Goal: Task Accomplishment & Management: Manage account settings

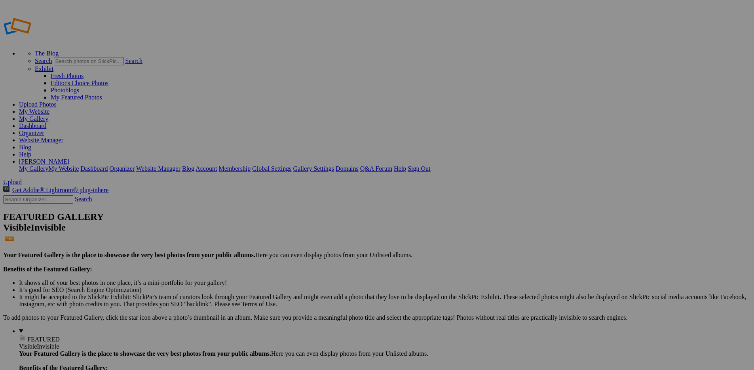
click at [325, 236] on span "Yes" at bounding box center [319, 237] width 9 height 7
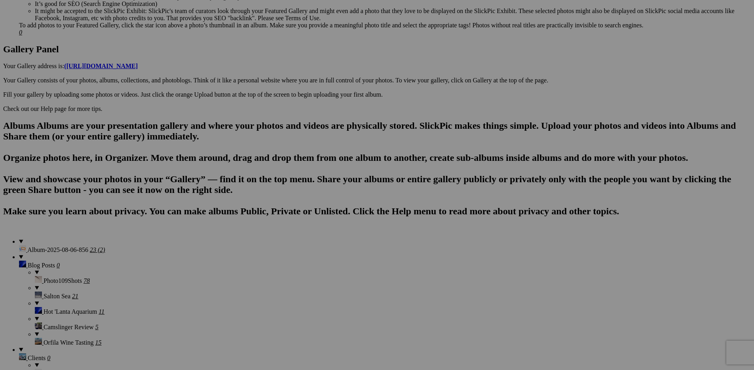
scroll to position [582, 0]
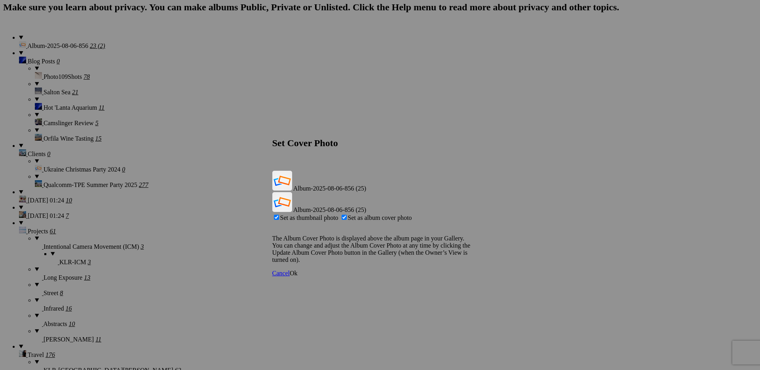
click at [298, 270] on span "Ok" at bounding box center [294, 273] width 8 height 7
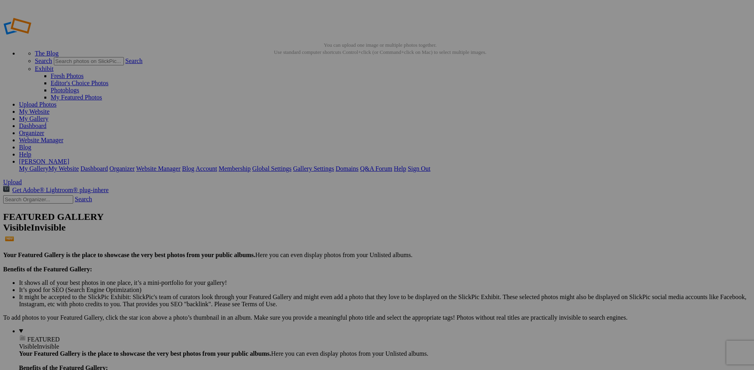
scroll to position [11, 0]
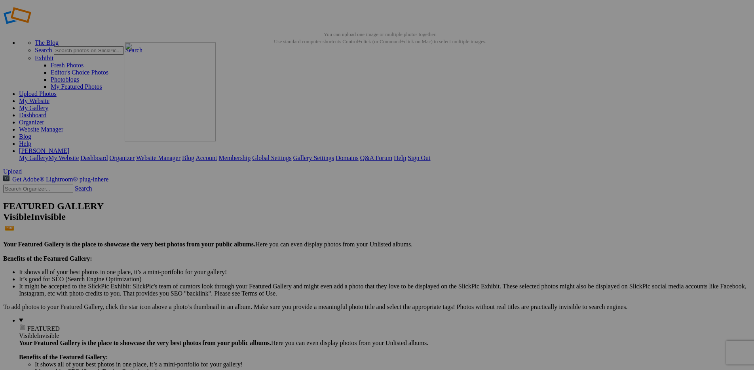
drag, startPoint x: 647, startPoint y: 128, endPoint x: 239, endPoint y: 99, distance: 409.5
drag, startPoint x: 625, startPoint y: 138, endPoint x: 370, endPoint y: 99, distance: 257.6
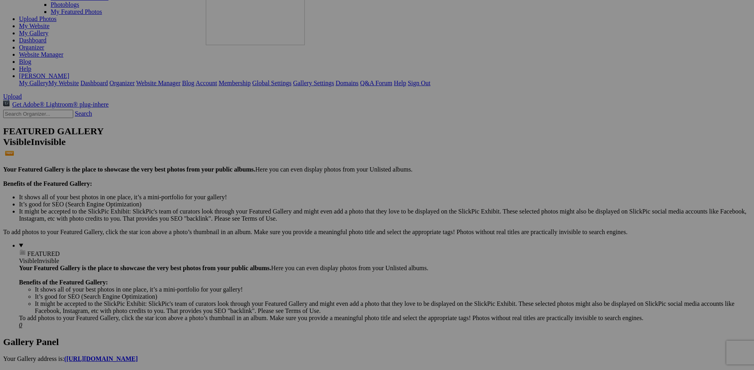
scroll to position [0, 0]
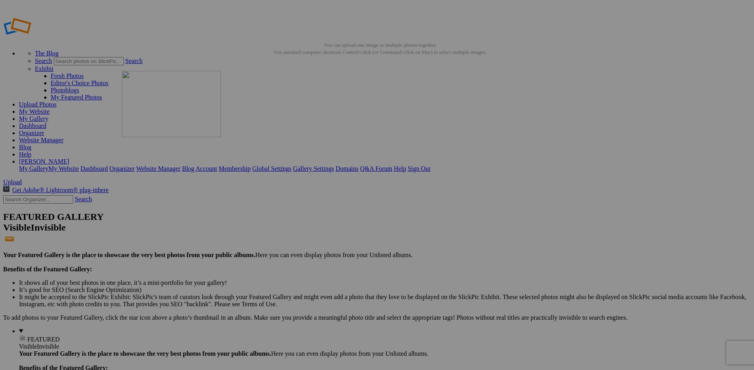
drag, startPoint x: 650, startPoint y: 294, endPoint x: 236, endPoint y: 128, distance: 446.1
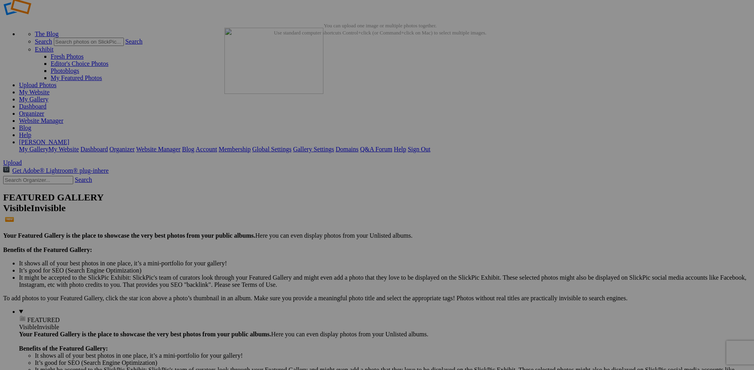
scroll to position [18, 0]
drag, startPoint x: 170, startPoint y: 242, endPoint x: 416, endPoint y: 111, distance: 279.1
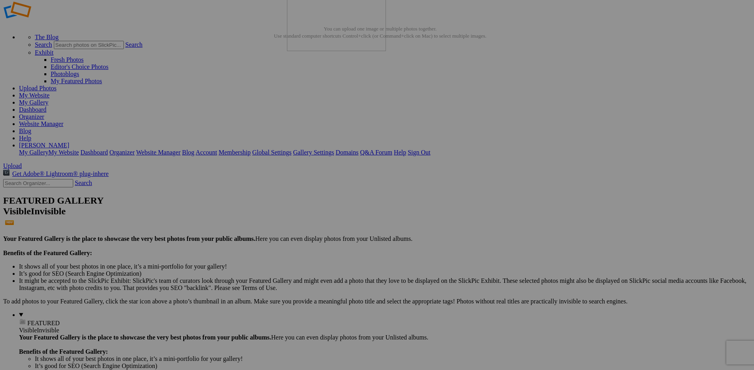
scroll to position [0, 0]
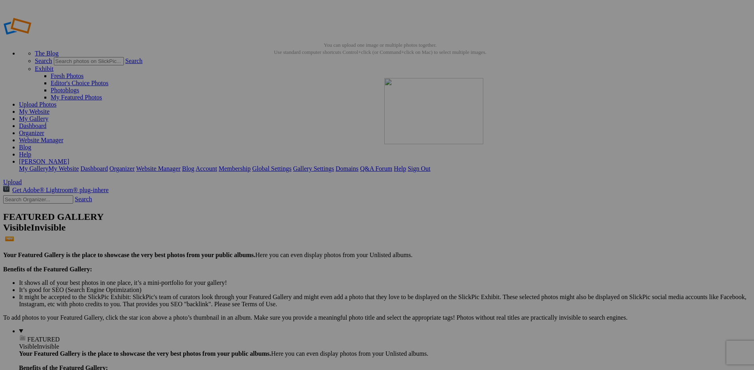
drag, startPoint x: 174, startPoint y: 309, endPoint x: 498, endPoint y: 135, distance: 368.0
drag, startPoint x: 305, startPoint y: 308, endPoint x: 591, endPoint y: 111, distance: 347.1
drag, startPoint x: 517, startPoint y: 131, endPoint x: 368, endPoint y: 120, distance: 150.1
drag, startPoint x: 636, startPoint y: 134, endPoint x: 478, endPoint y: 113, distance: 158.9
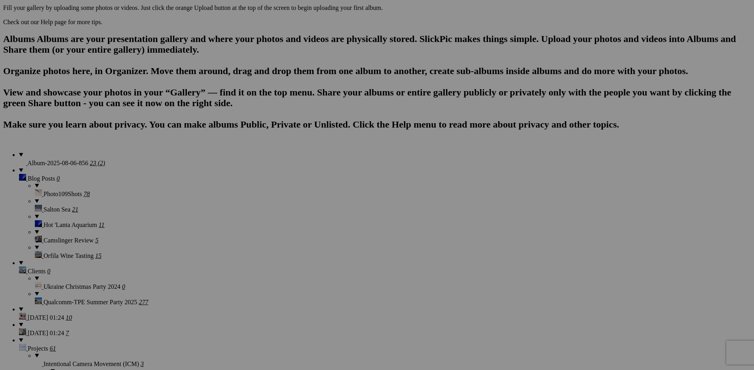
scroll to position [465, 0]
drag, startPoint x: 388, startPoint y: 250, endPoint x: 659, endPoint y: 222, distance: 272.1
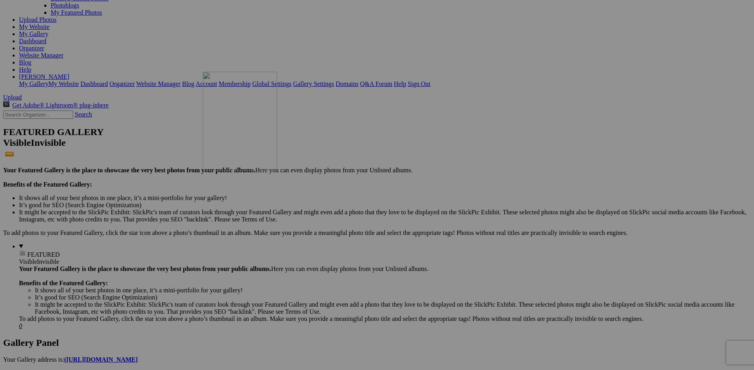
scroll to position [84, 0]
drag, startPoint x: 156, startPoint y: 327, endPoint x: 267, endPoint y: 161, distance: 199.0
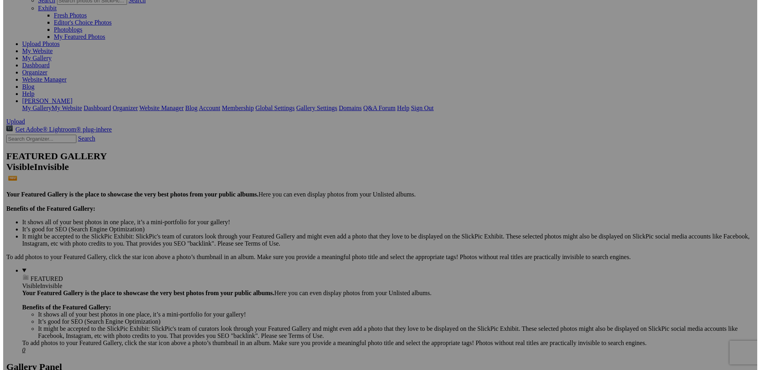
scroll to position [0, 0]
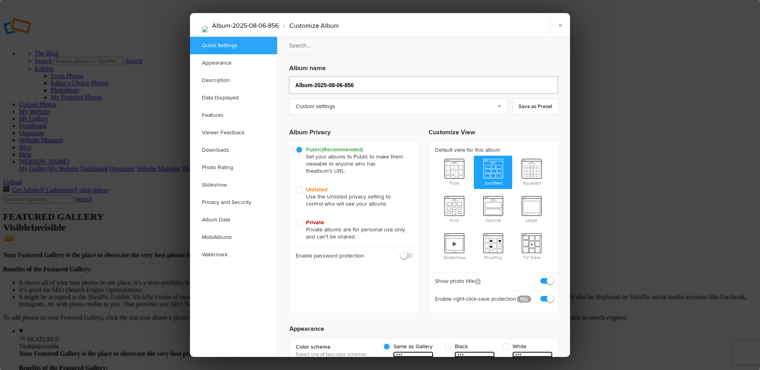
click at [347, 84] on input "Album-2025-08-06-856" at bounding box center [423, 84] width 269 height 17
type input "Deski"
type input "Desk"
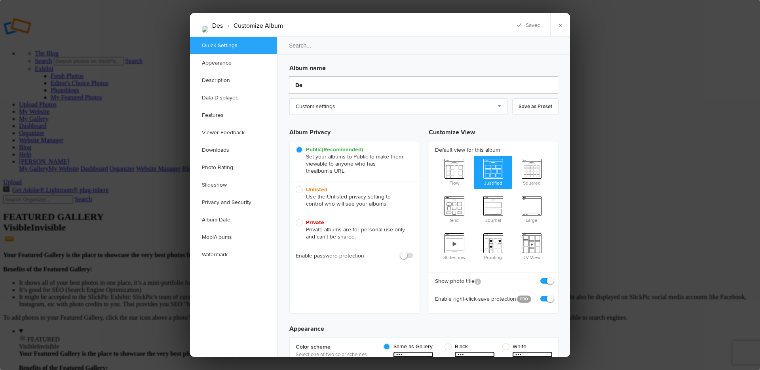
type input "D"
click at [311, 60] on h3 "Album name" at bounding box center [423, 66] width 269 height 13
click at [308, 72] on h3 "Album name" at bounding box center [423, 66] width 269 height 13
click at [308, 108] on link "Custom settings" at bounding box center [398, 107] width 218 height 17
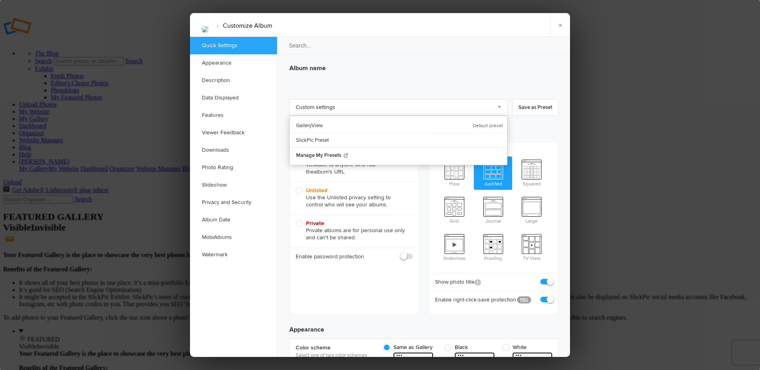
click at [319, 75] on div "Album name" at bounding box center [423, 77] width 269 height 34
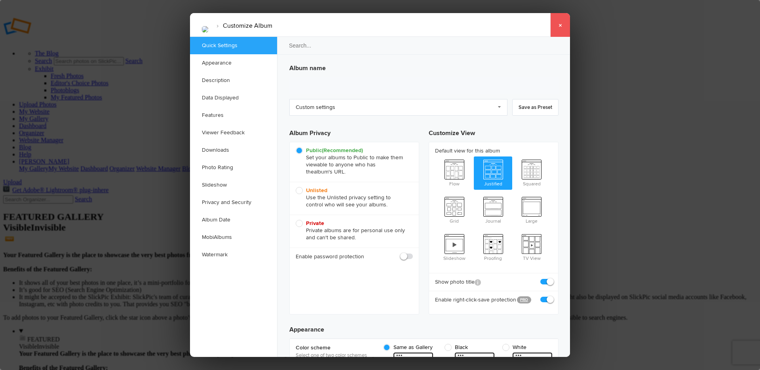
click at [568, 22] on link "×" at bounding box center [560, 25] width 20 height 24
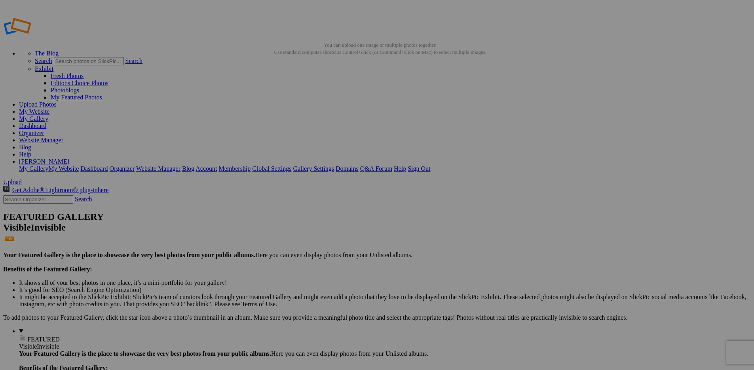
type input "SD Vacay - [DATE]"
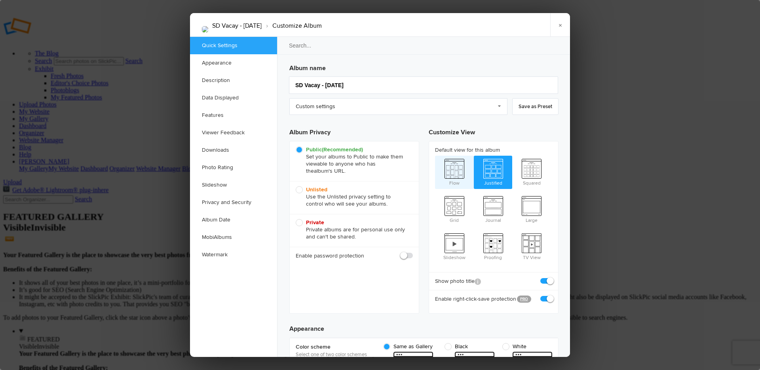
click at [455, 174] on span "Flow" at bounding box center [454, 172] width 39 height 32
click at [435, 156] on input "Flow" at bounding box center [435, 155] width 0 height 0
radio input "true"
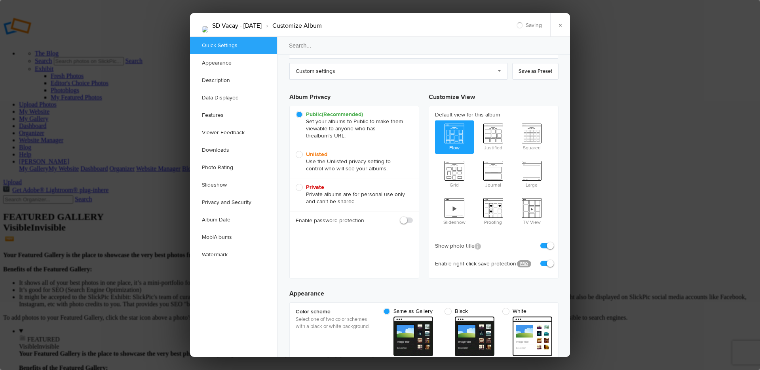
scroll to position [65, 0]
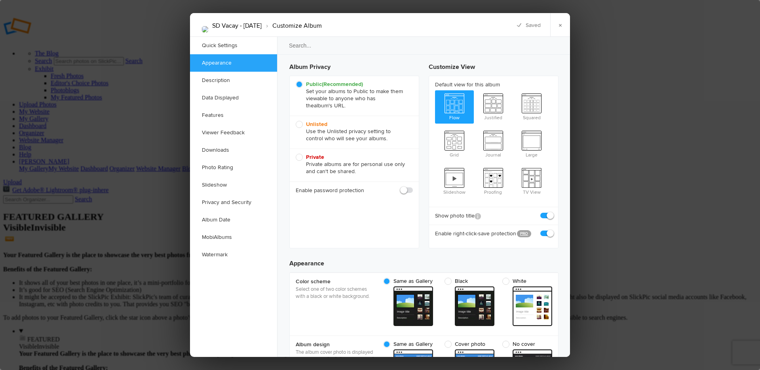
click at [552, 212] on span at bounding box center [552, 212] width 0 height 0
click at [552, 211] on input "checkbox" at bounding box center [552, 211] width 0 height 0
checkbox input "false"
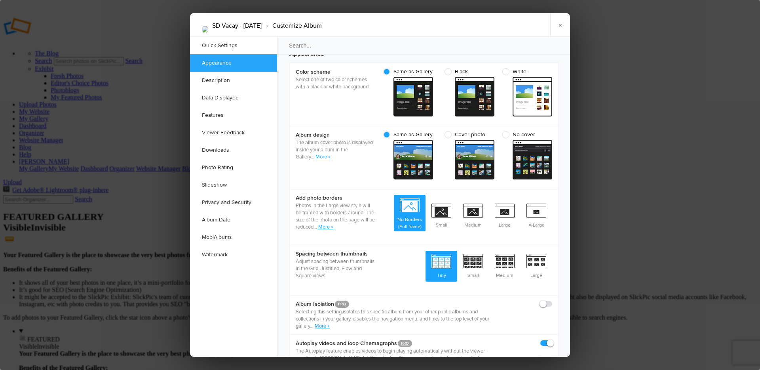
scroll to position [294, 0]
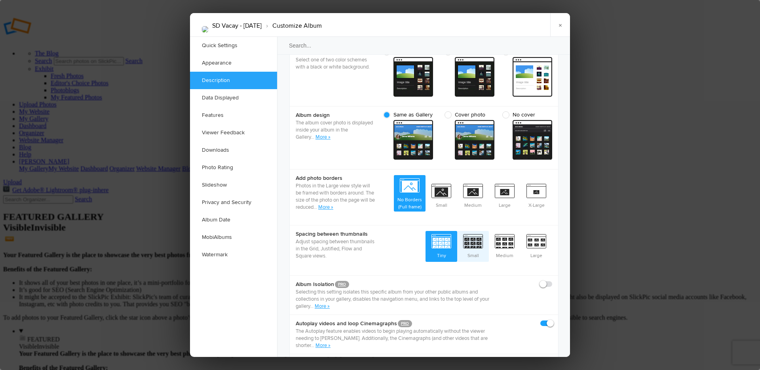
click at [471, 231] on span "Small" at bounding box center [473, 245] width 32 height 29
click at [488, 230] on input "Small" at bounding box center [488, 230] width 0 height 0
radio input "true"
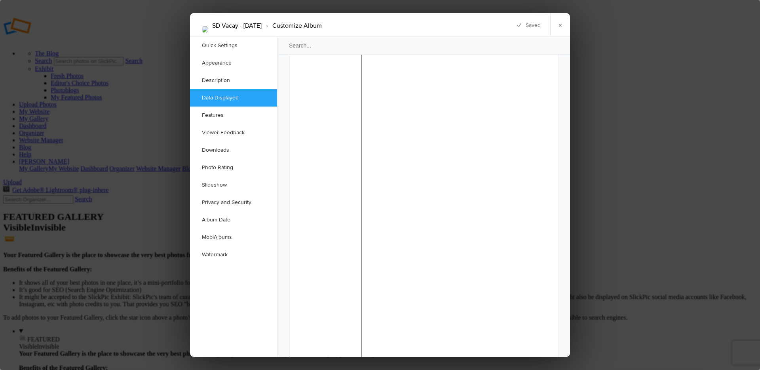
scroll to position [674, 0]
checkbox input "false"
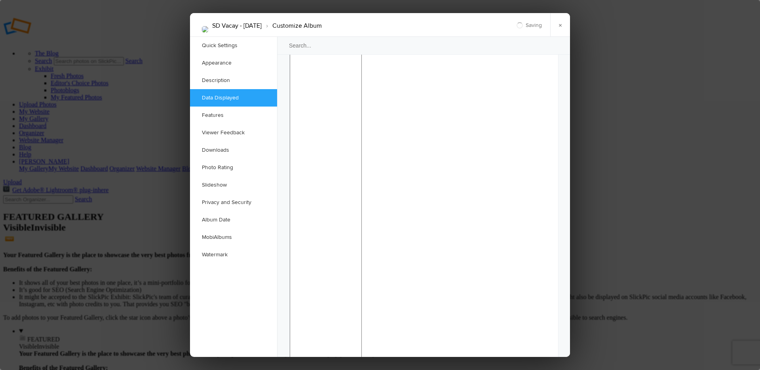
checkbox input "false"
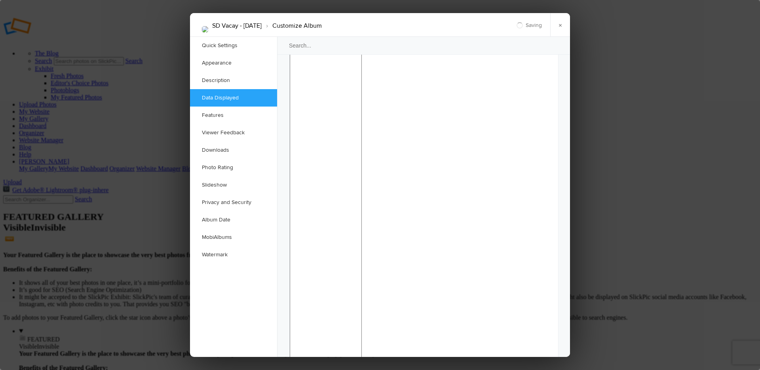
checkbox input "false"
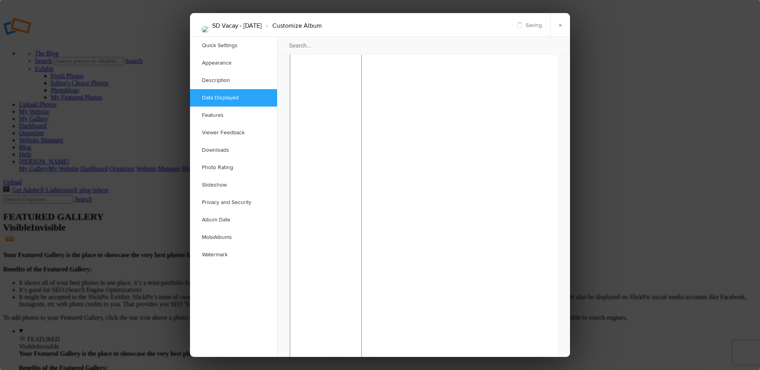
checkbox input "false"
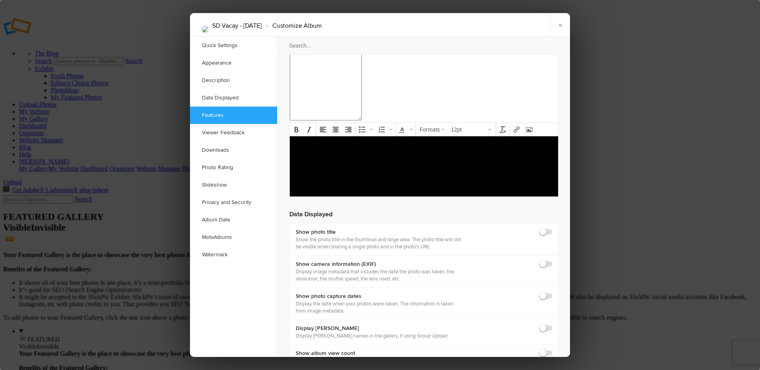
scroll to position [957, 0]
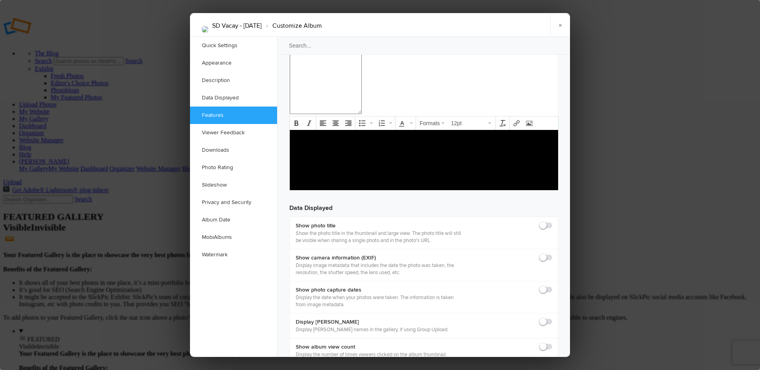
checkbox input "false"
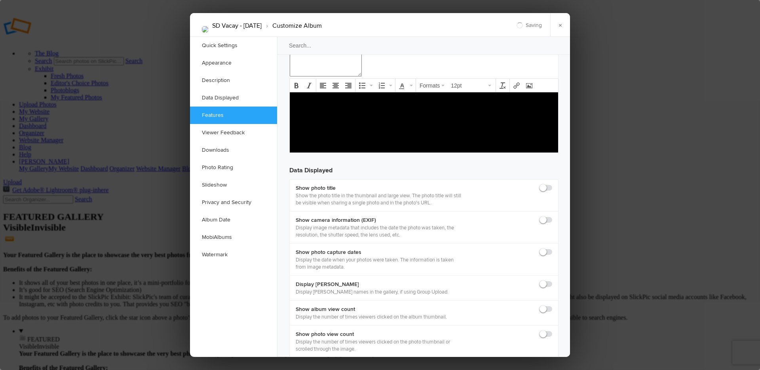
scroll to position [998, 0]
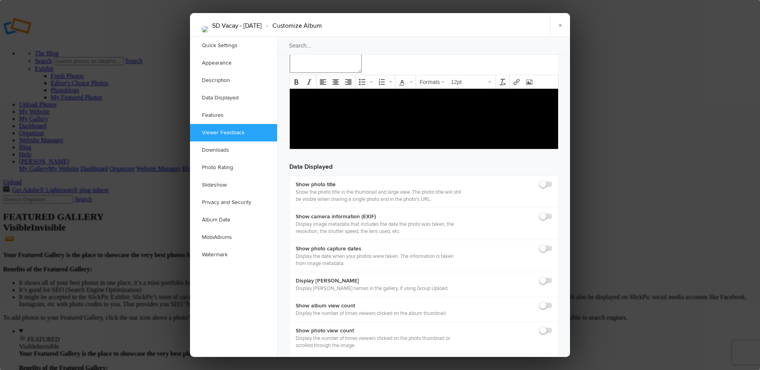
checkbox input "false"
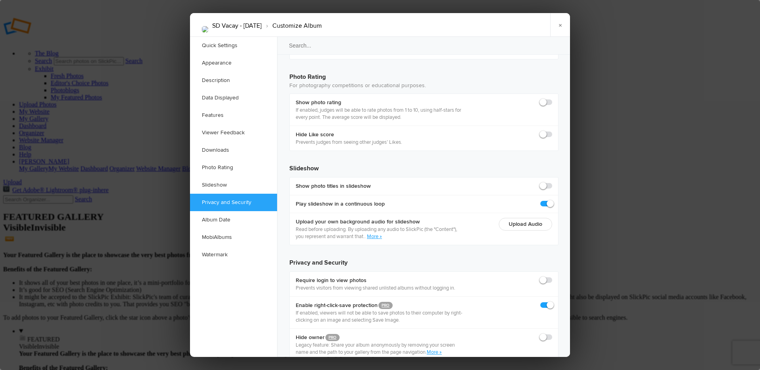
scroll to position [1683, 0]
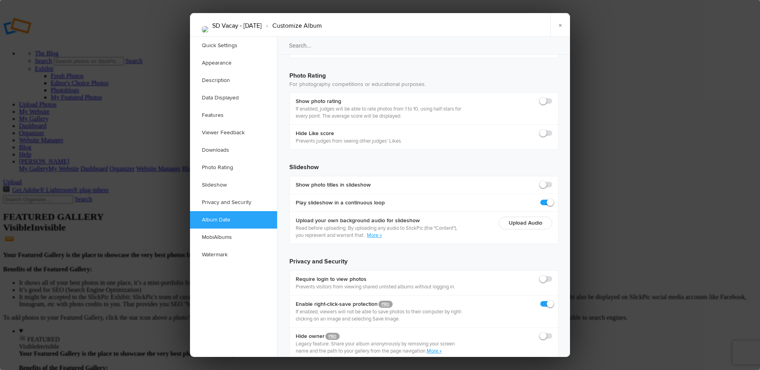
checkbox input "true"
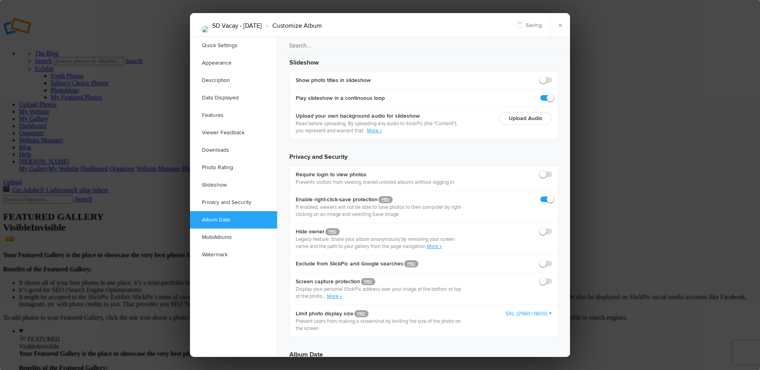
scroll to position [1793, 0]
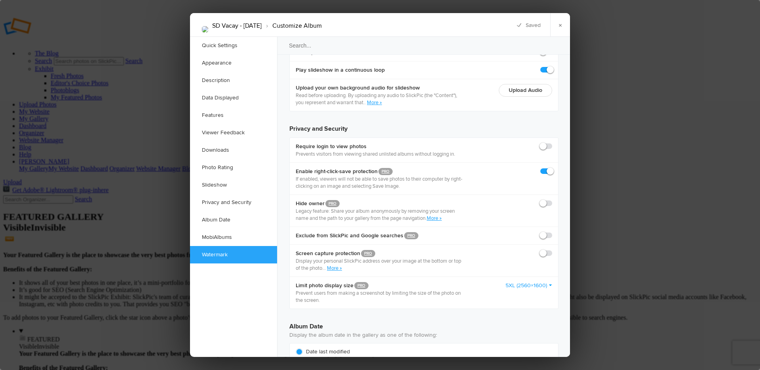
scroll to position [1819, 0]
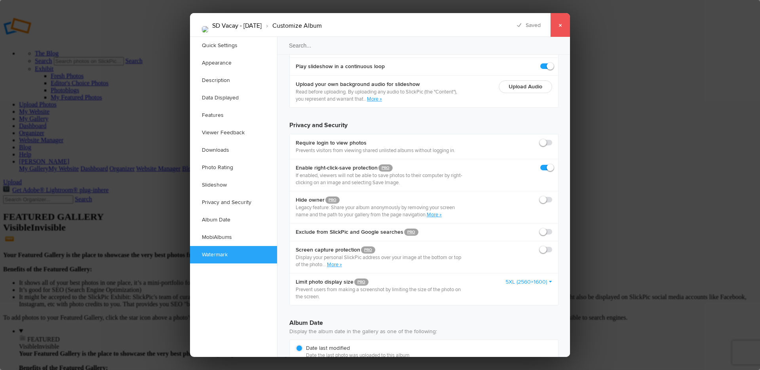
click at [561, 23] on link "×" at bounding box center [560, 25] width 20 height 24
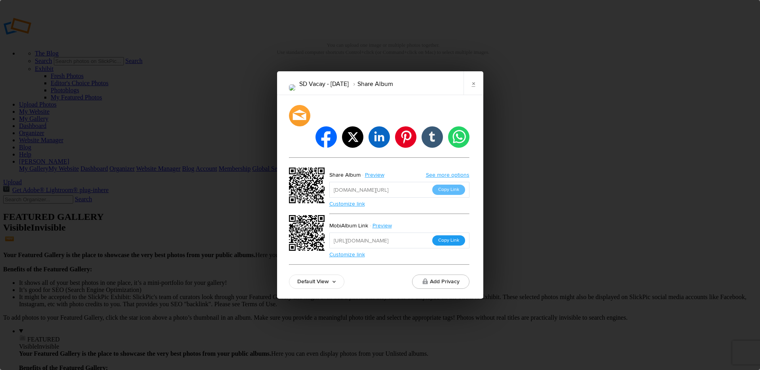
click at [452, 235] on button "Copy Link" at bounding box center [448, 240] width 33 height 10
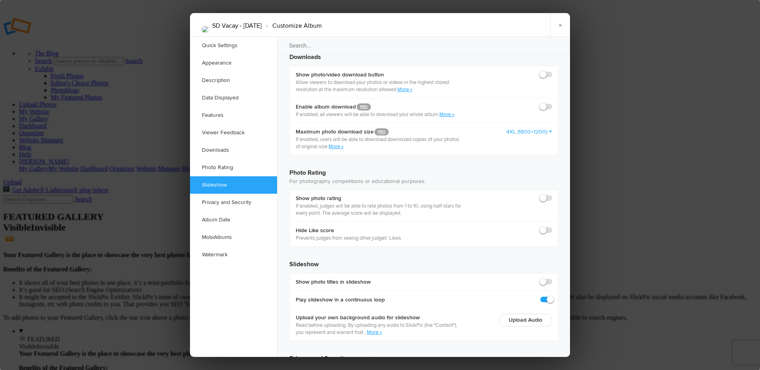
scroll to position [1651, 0]
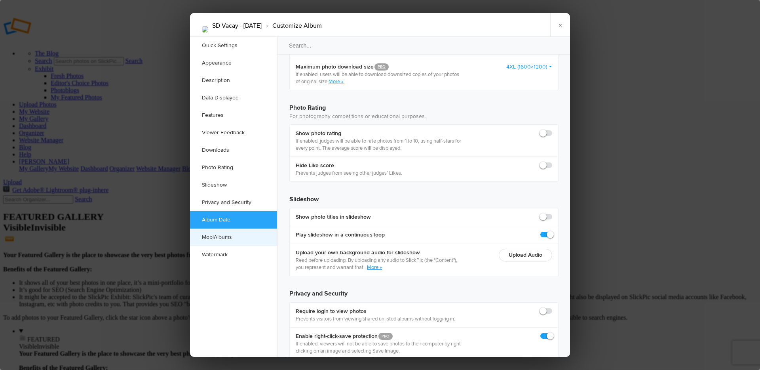
click at [221, 236] on link "MobiAlbums" at bounding box center [233, 236] width 87 height 17
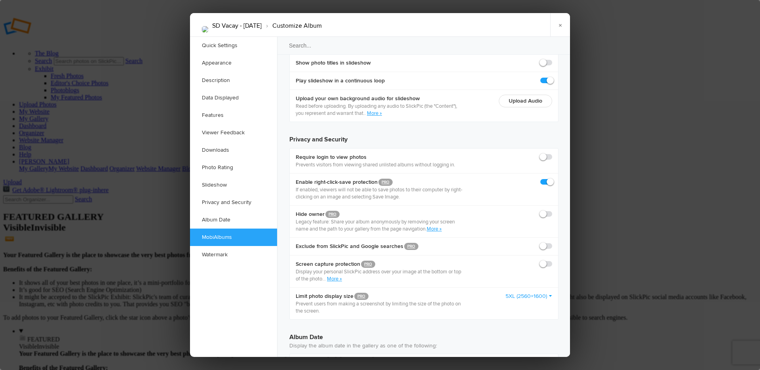
scroll to position [1819, 0]
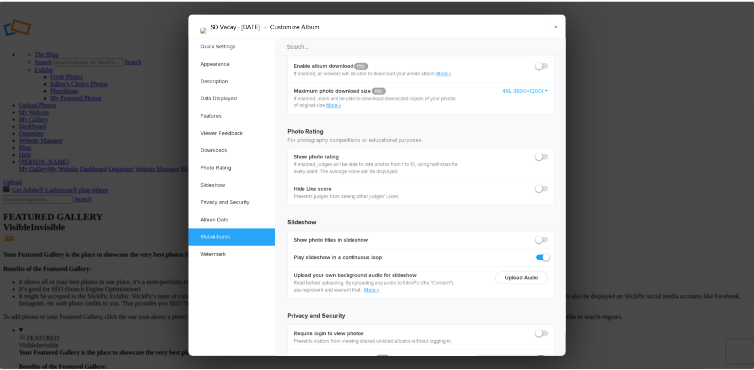
scroll to position [1622, 0]
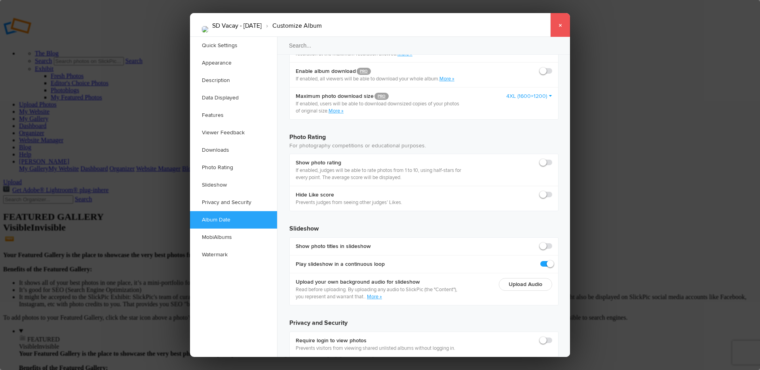
click at [555, 24] on link "×" at bounding box center [560, 25] width 20 height 24
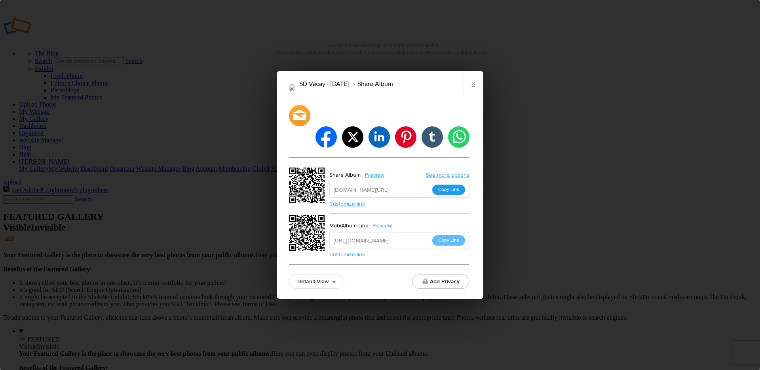
click at [448, 184] on button "Copy Link" at bounding box center [448, 189] width 33 height 10
click at [473, 94] on link "×" at bounding box center [473, 83] width 20 height 24
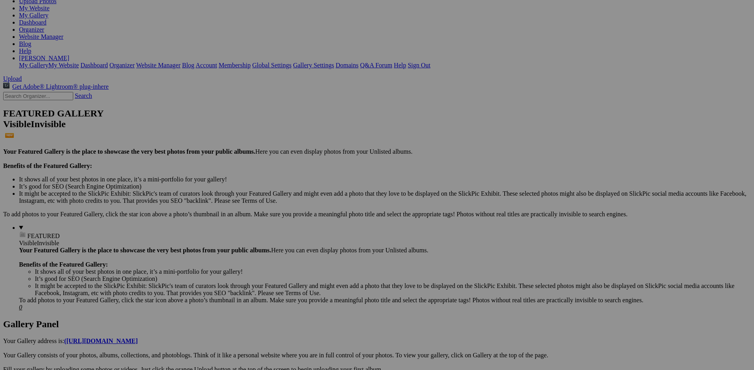
scroll to position [102, 0]
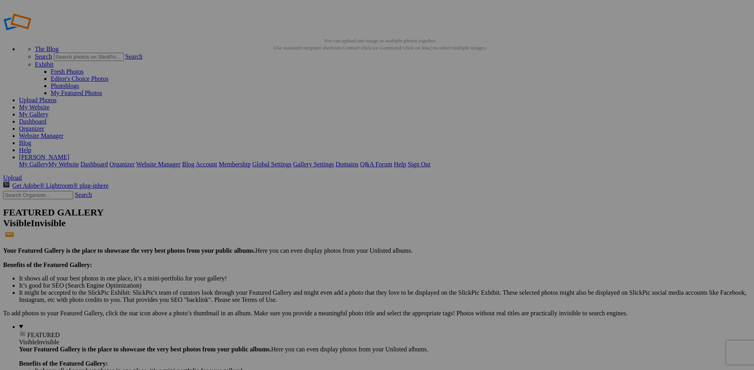
scroll to position [5, 0]
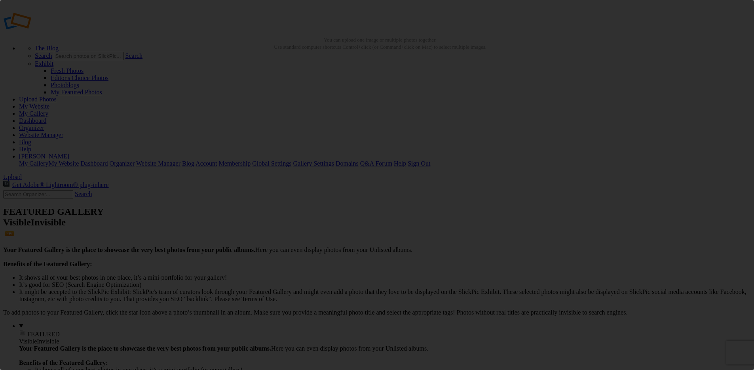
scroll to position [0, 0]
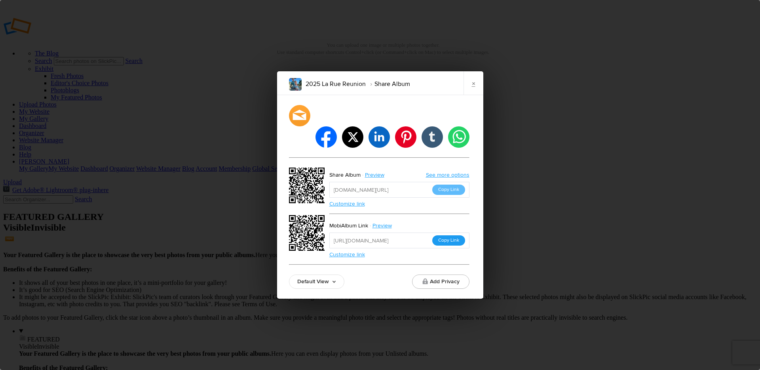
click at [452, 235] on button "Copy Link" at bounding box center [448, 240] width 33 height 10
click at [474, 95] on link "×" at bounding box center [473, 83] width 20 height 24
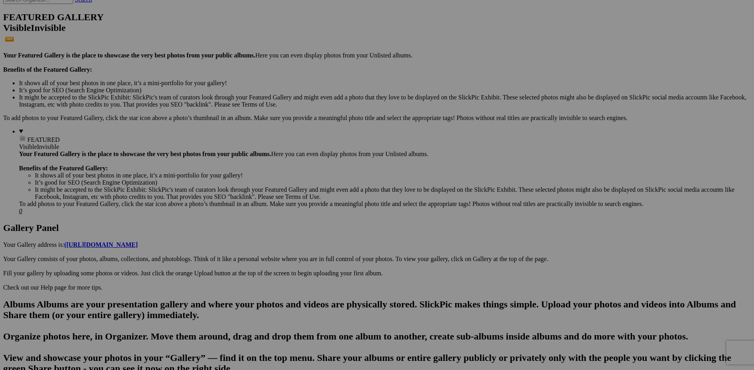
scroll to position [205, 0]
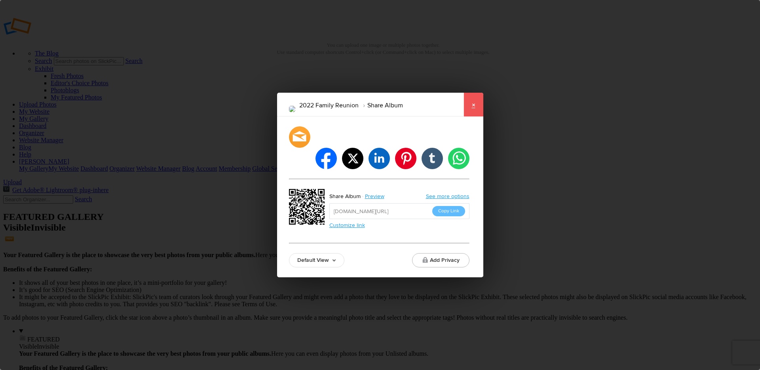
click at [478, 112] on link "×" at bounding box center [473, 105] width 20 height 24
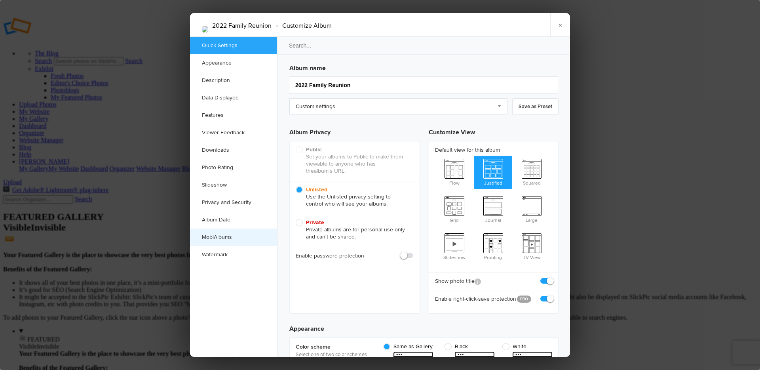
click at [223, 237] on link "MobiAlbums" at bounding box center [233, 236] width 87 height 17
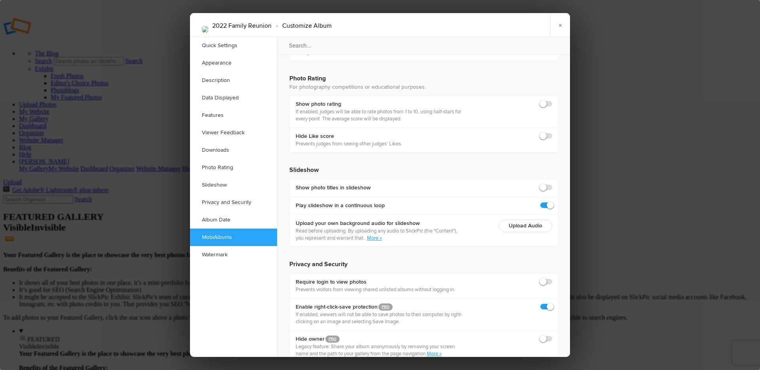
scroll to position [1708, 0]
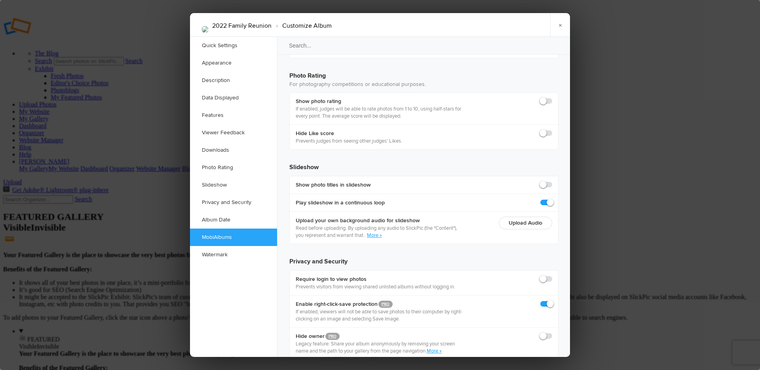
checkbox input "true"
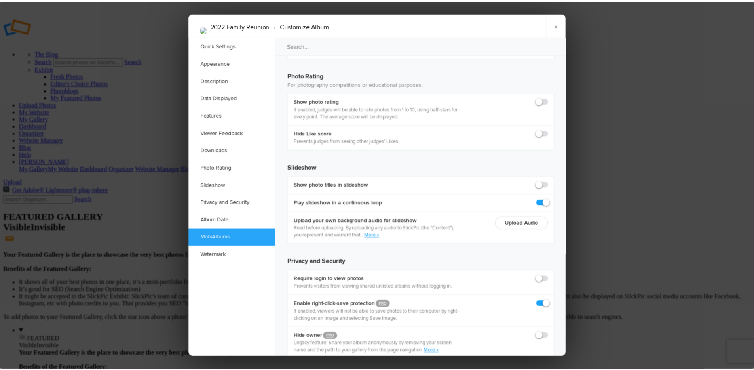
scroll to position [0, 0]
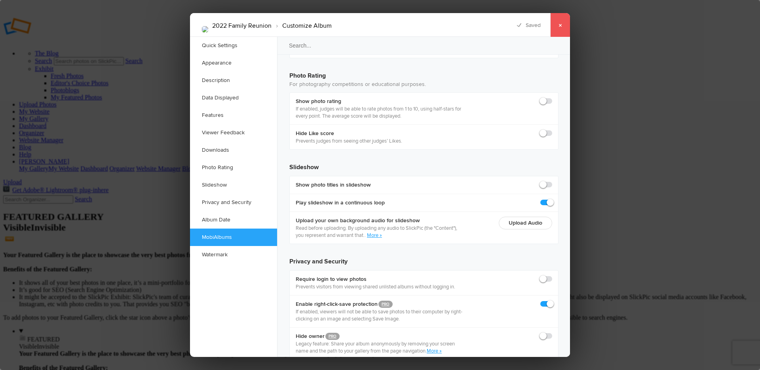
click at [560, 27] on link "×" at bounding box center [560, 25] width 20 height 24
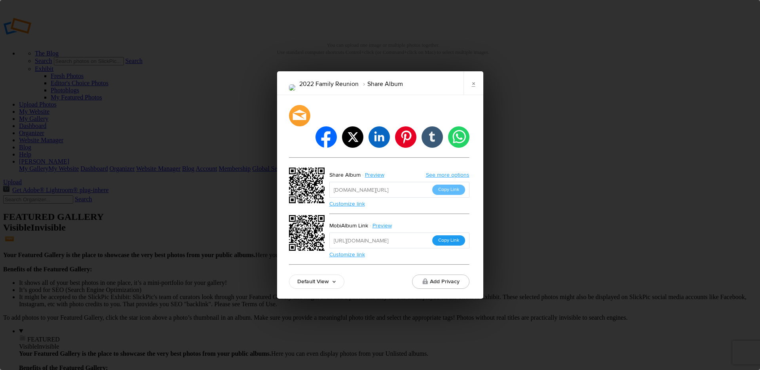
click at [451, 235] on button "Copy Link" at bounding box center [448, 240] width 33 height 10
click at [473, 94] on link "×" at bounding box center [473, 83] width 20 height 24
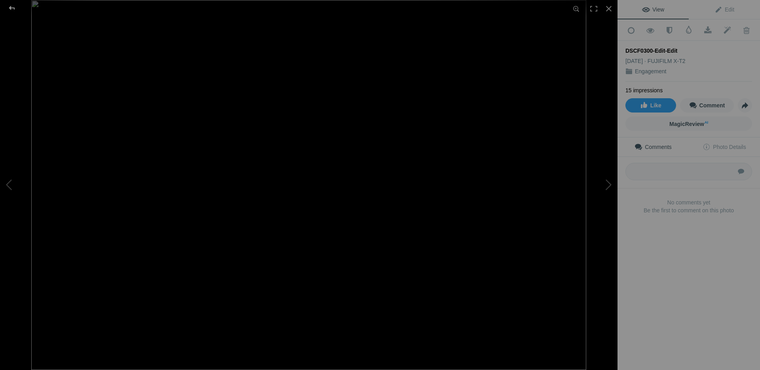
click at [10, 8] on div at bounding box center [12, 8] width 28 height 16
